Goal: Use online tool/utility: Use online tool/utility

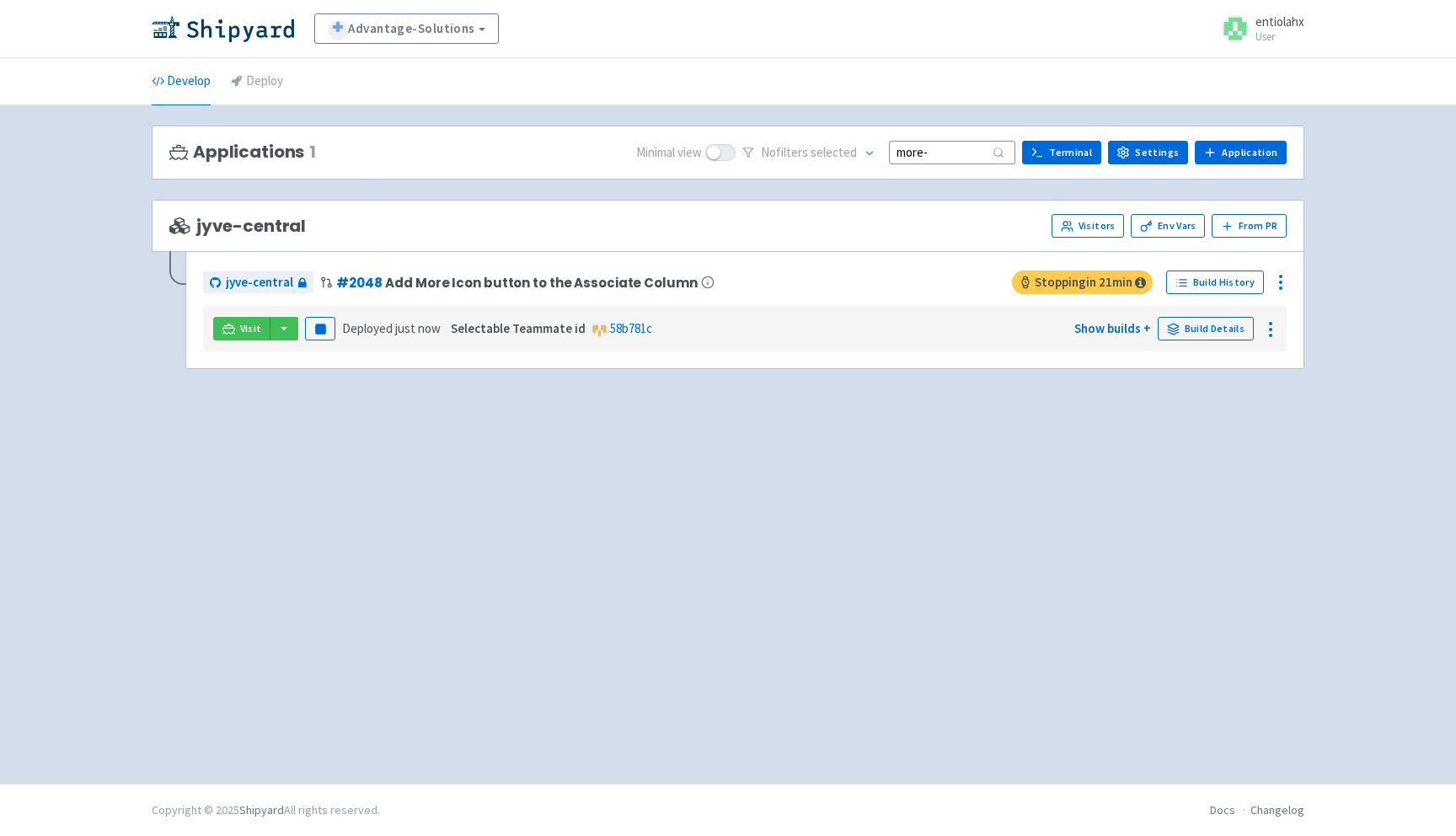
click at [960, 157] on input "more-" at bounding box center [952, 152] width 126 height 23
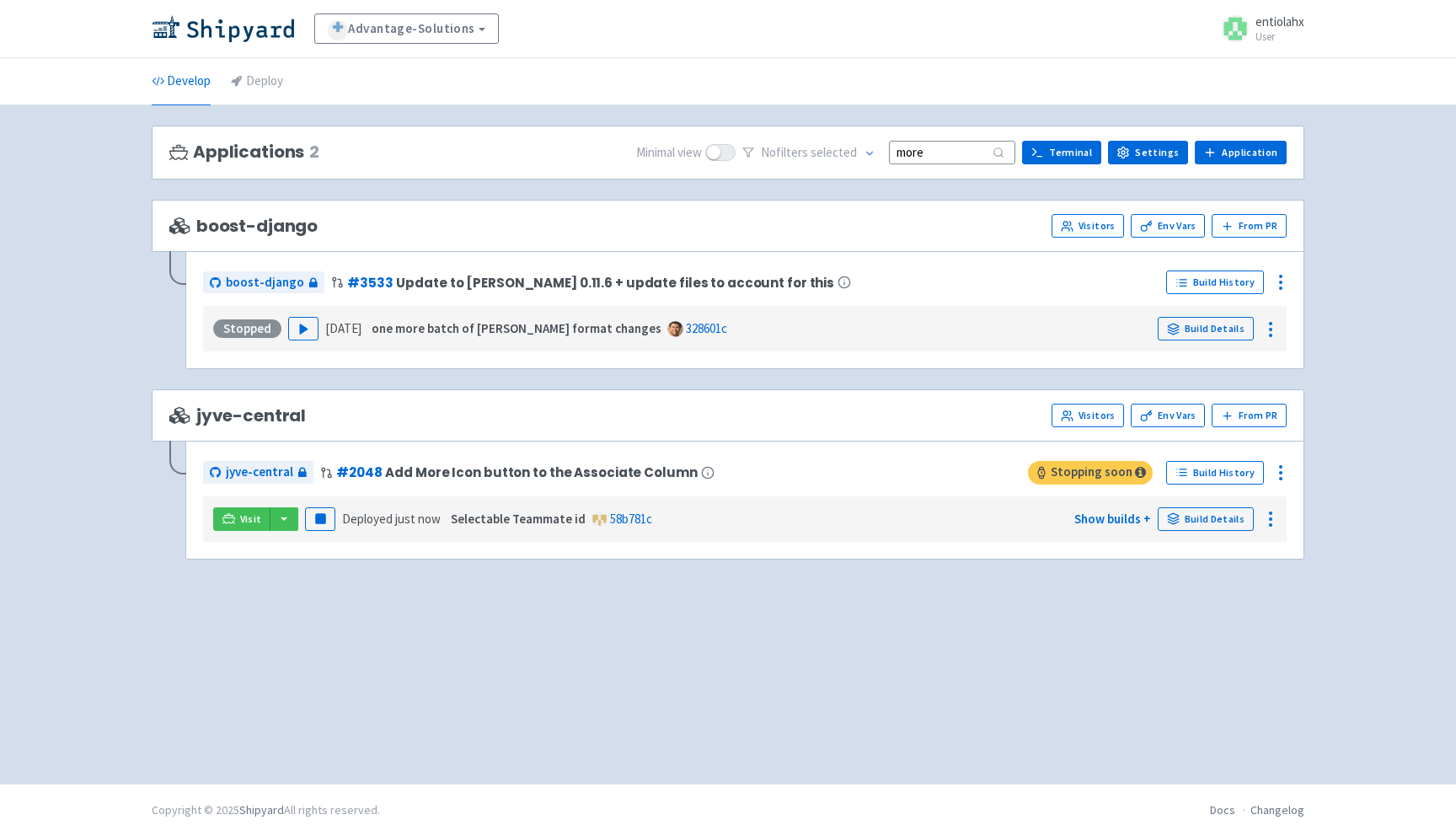
type input "more-"
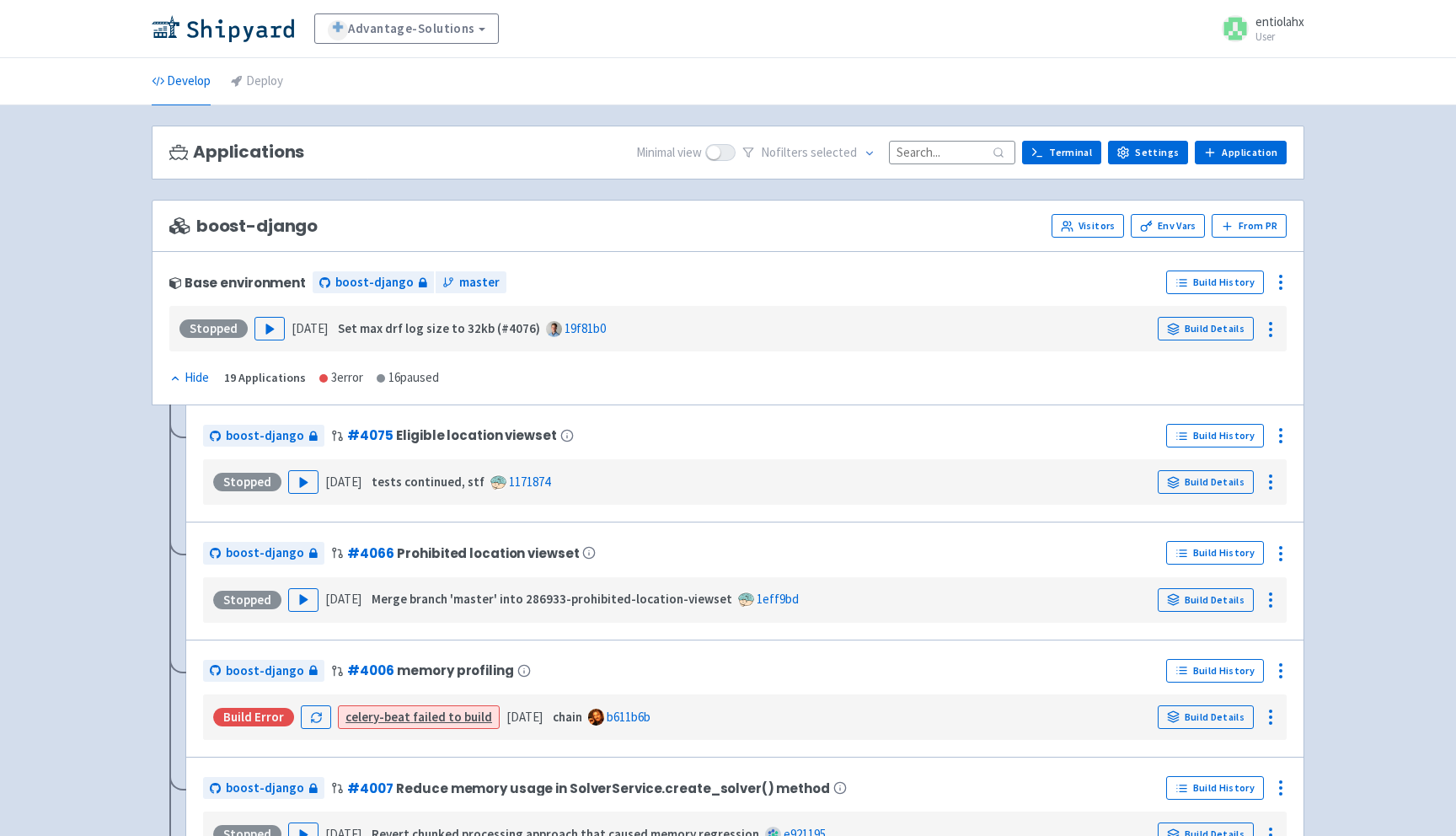
click at [937, 153] on input at bounding box center [952, 152] width 126 height 23
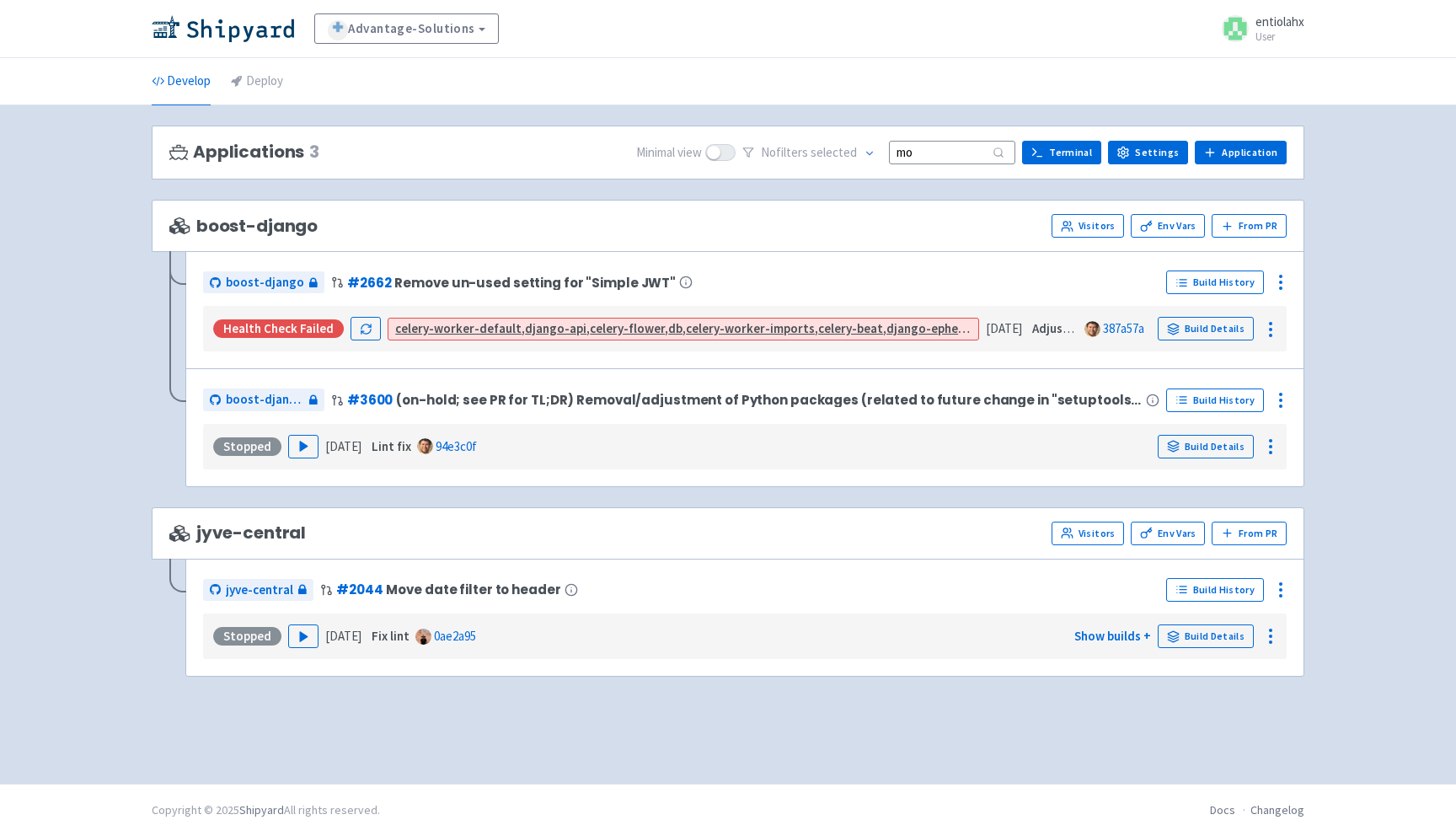
type input "m"
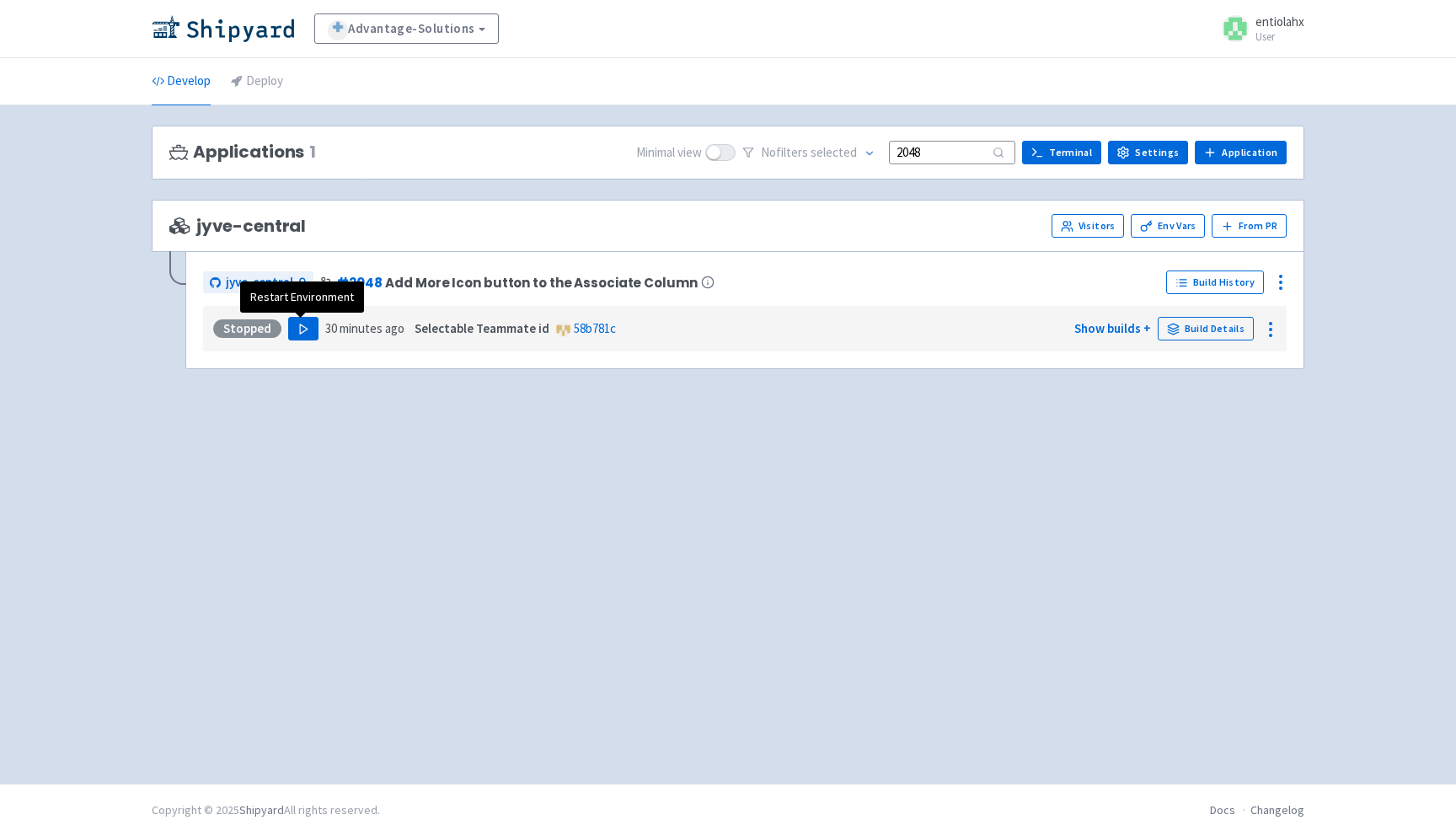
type input "2048"
click at [298, 336] on button "Play" at bounding box center [304, 328] width 31 height 24
